Goal: Transaction & Acquisition: Purchase product/service

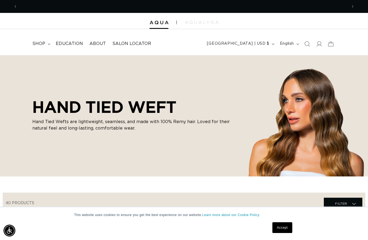
scroll to position [0, 660]
click at [43, 41] on span "shop" at bounding box center [38, 44] width 13 height 6
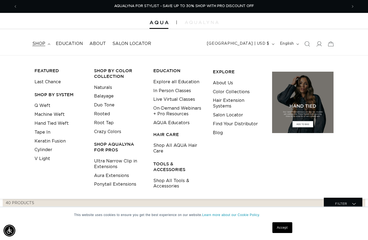
click at [66, 122] on link "Hand Tied Weft" at bounding box center [52, 123] width 34 height 9
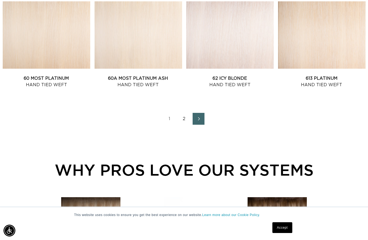
scroll to position [0, 330]
click at [189, 121] on link "2" at bounding box center [184, 119] width 12 height 12
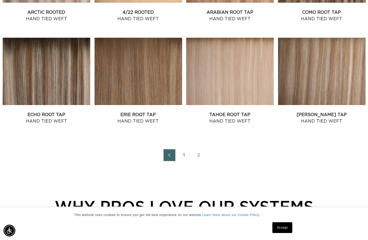
scroll to position [0, 660]
click at [185, 157] on link "1" at bounding box center [184, 155] width 12 height 12
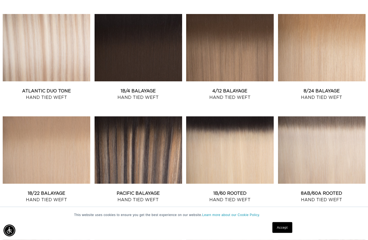
scroll to position [310, 0]
click at [141, 190] on link "Pacific Balayage Hand Tied Weft" at bounding box center [139, 196] width 88 height 13
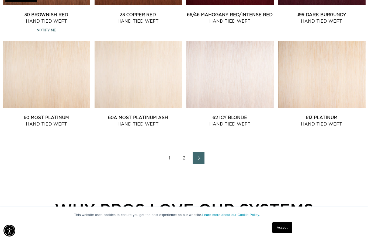
scroll to position [0, 330]
click at [169, 157] on link "1" at bounding box center [170, 158] width 12 height 12
click at [173, 159] on link "1" at bounding box center [170, 158] width 12 height 12
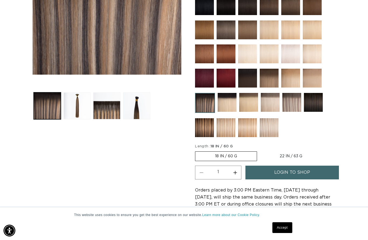
scroll to position [0, 660]
click at [308, 179] on span "login to shop" at bounding box center [293, 173] width 36 height 14
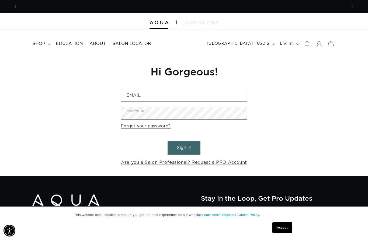
scroll to position [0, 330]
click at [239, 160] on link "Are you a Salon Professional? Request a PRO Account" at bounding box center [184, 163] width 126 height 8
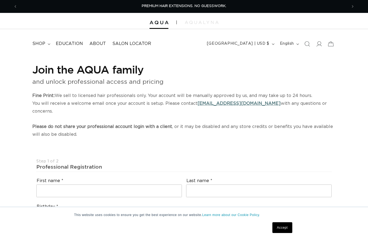
select select "US"
select select "[GEOGRAPHIC_DATA]"
